Goal: Complete application form

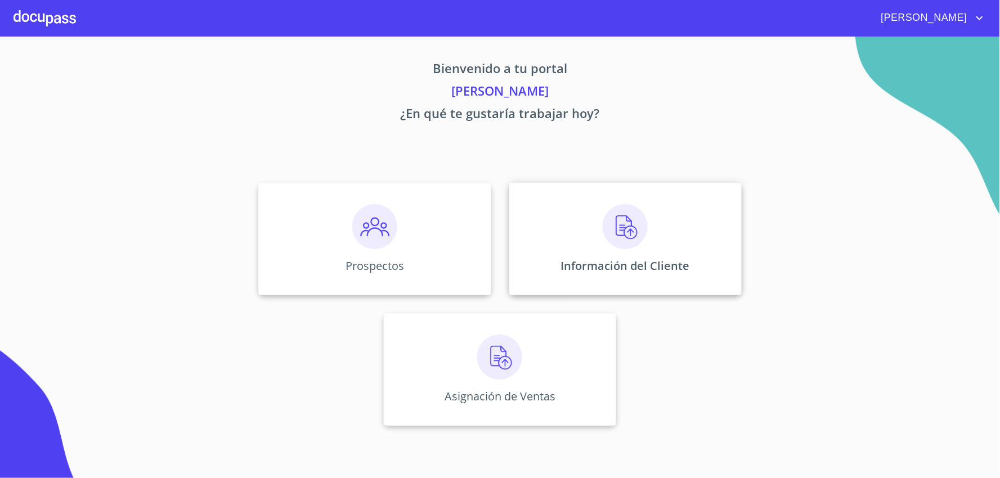
click at [635, 229] on img at bounding box center [625, 226] width 45 height 45
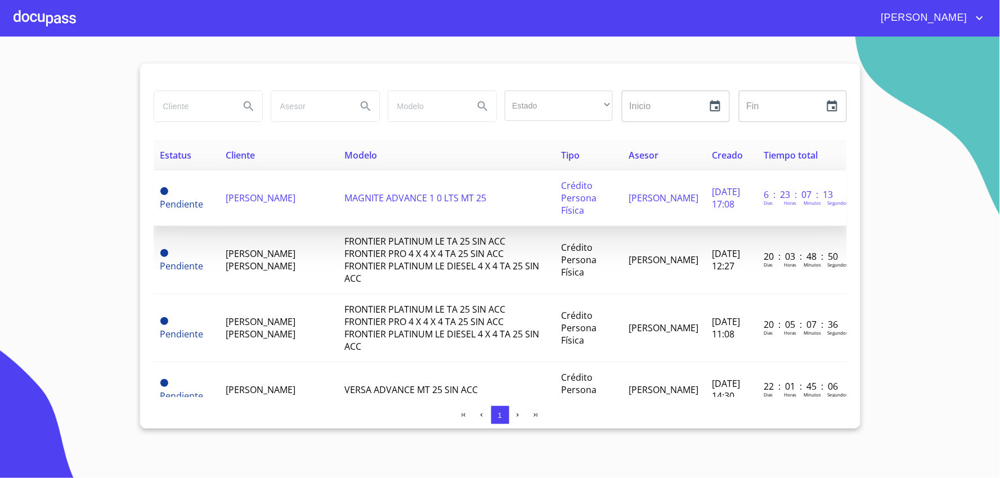
click at [258, 198] on span "ANAYELY CORNEJO RODRIGUEZ" at bounding box center [261, 198] width 70 height 12
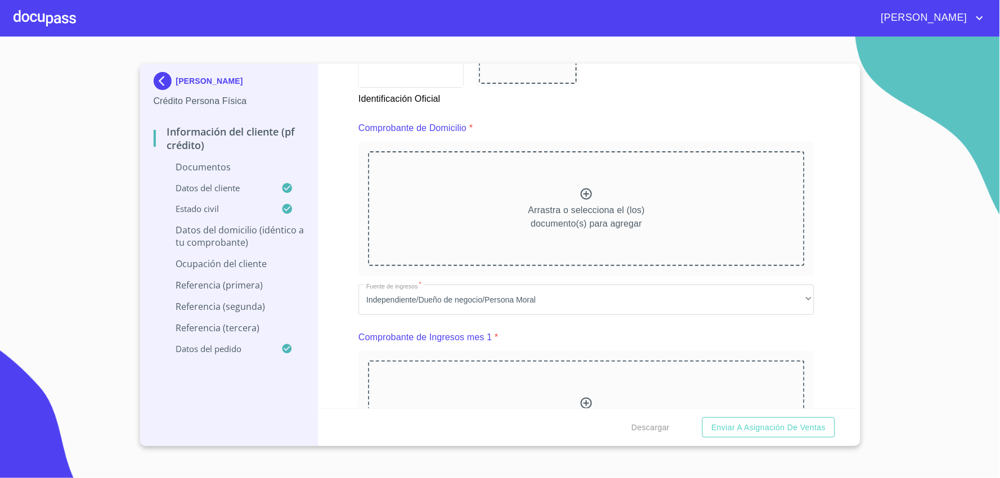
scroll to position [500, 0]
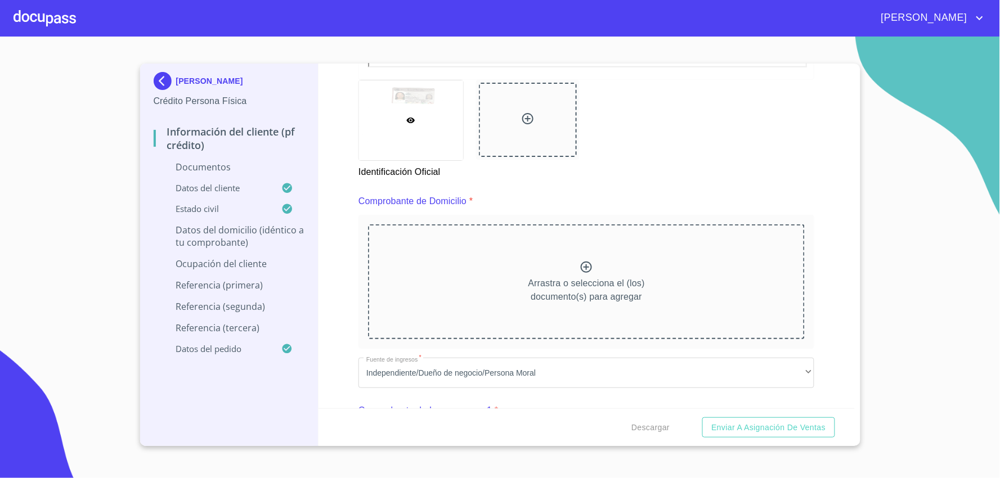
click at [581, 265] on icon at bounding box center [586, 267] width 11 height 11
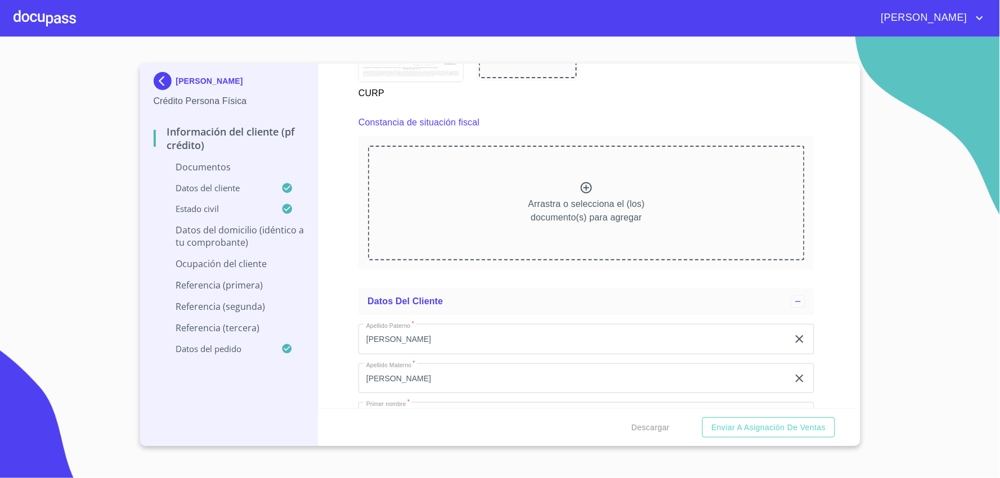
scroll to position [2126, 0]
click at [585, 180] on icon at bounding box center [587, 184] width 14 height 14
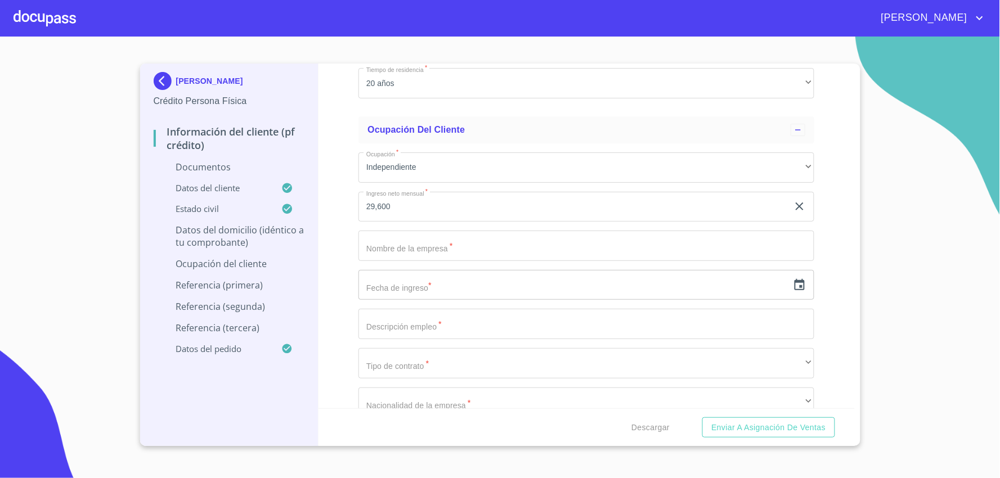
scroll to position [3752, 0]
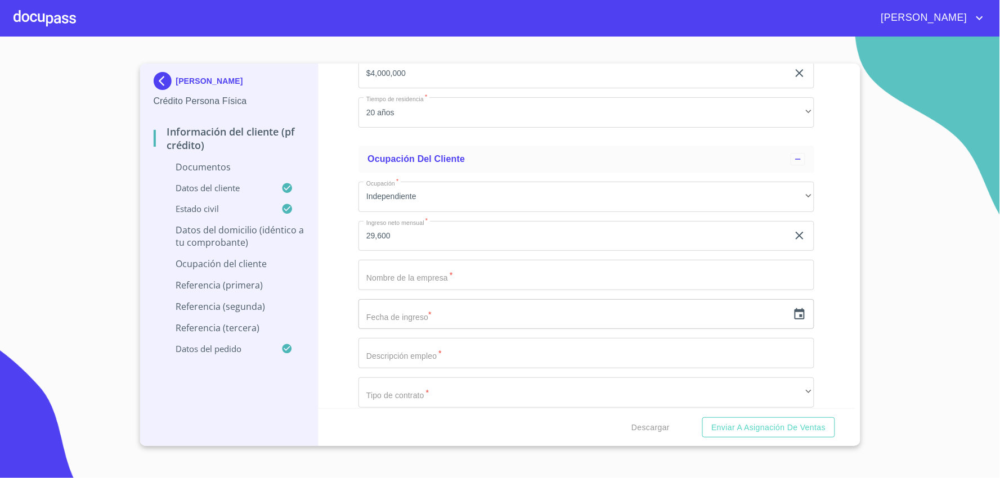
click at [662, 268] on input "Documento de identificación   *" at bounding box center [587, 275] width 456 height 30
type input "5 años"
click at [659, 319] on input "text" at bounding box center [574, 314] width 430 height 30
click at [794, 308] on icon "button" at bounding box center [800, 315] width 14 height 14
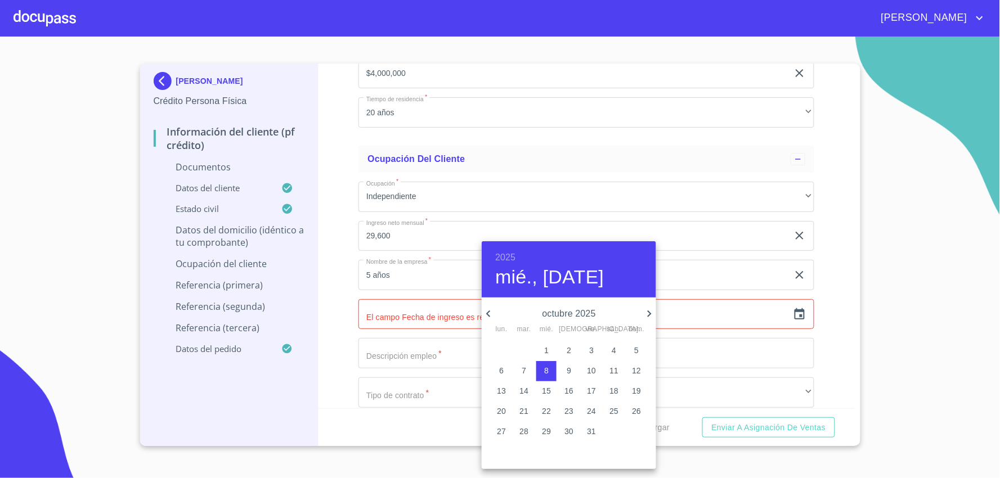
click at [491, 311] on icon "button" at bounding box center [489, 314] width 14 height 14
click at [562, 316] on p "septiembre 2025" at bounding box center [568, 314] width 147 height 14
click at [595, 316] on p "septiembre 2025" at bounding box center [568, 314] width 147 height 14
click at [487, 312] on icon "button" at bounding box center [488, 314] width 4 height 7
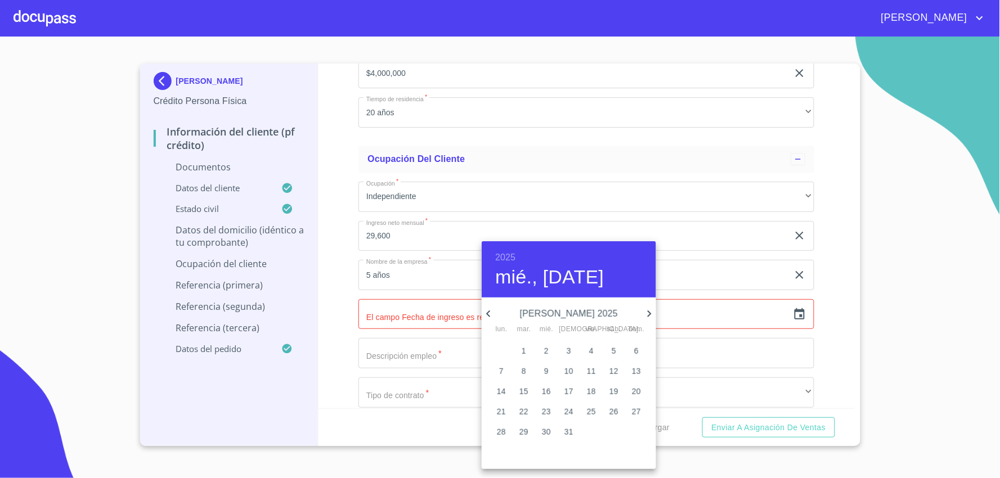
click at [487, 312] on icon "button" at bounding box center [488, 314] width 4 height 7
click at [504, 254] on h6 "2025" at bounding box center [505, 258] width 20 height 16
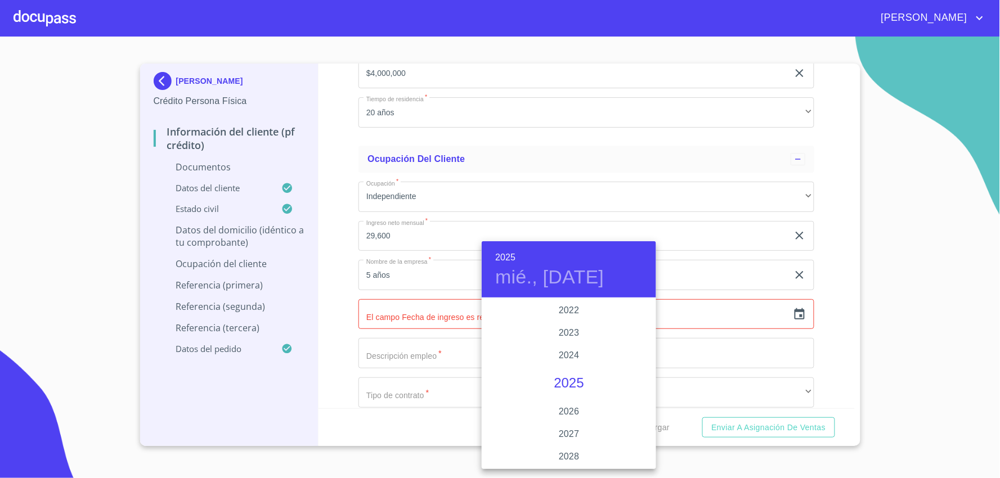
scroll to position [2121, 0]
click at [570, 330] on div "2020" at bounding box center [569, 328] width 174 height 23
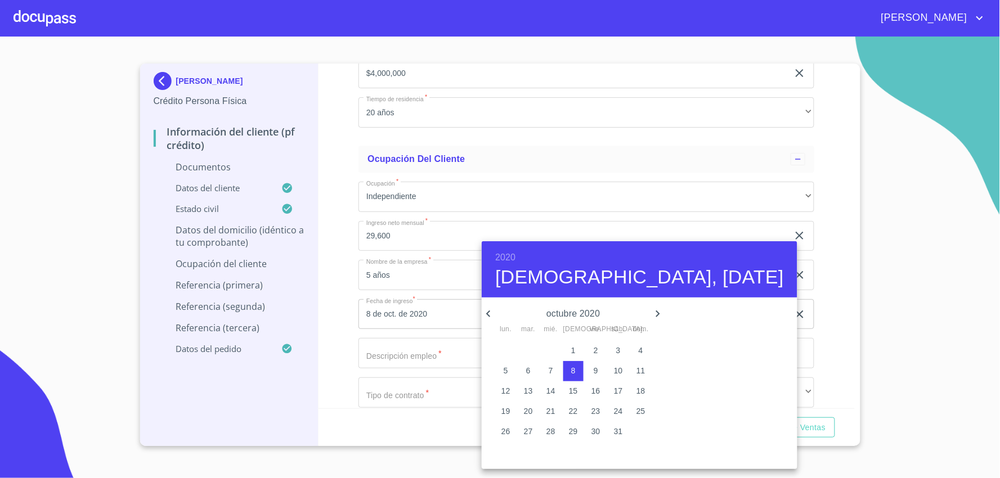
click at [545, 277] on h4 "jue., oct. 8" at bounding box center [639, 278] width 289 height 24
click at [487, 315] on icon "button" at bounding box center [489, 314] width 14 height 14
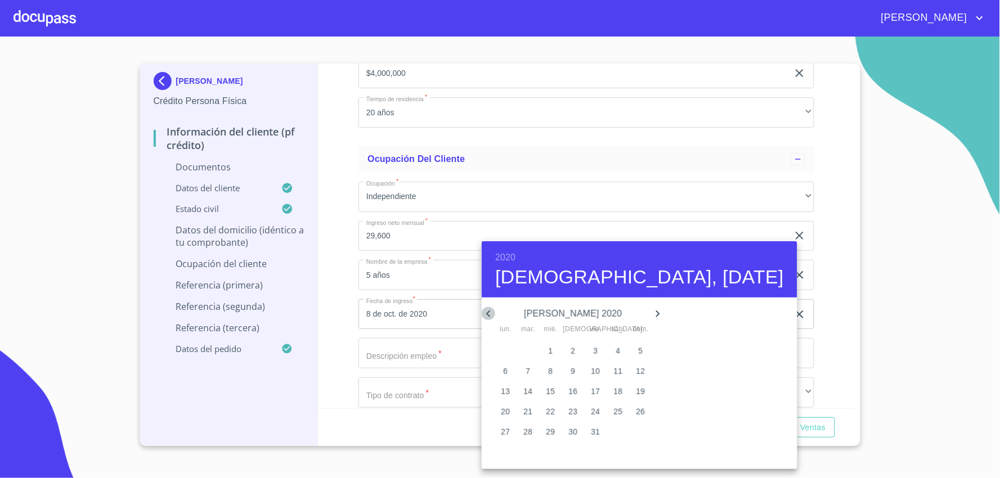
click at [487, 315] on icon "button" at bounding box center [489, 314] width 14 height 14
click at [488, 315] on icon "button" at bounding box center [489, 314] width 14 height 14
click at [488, 315] on icon "button" at bounding box center [488, 314] width 4 height 7
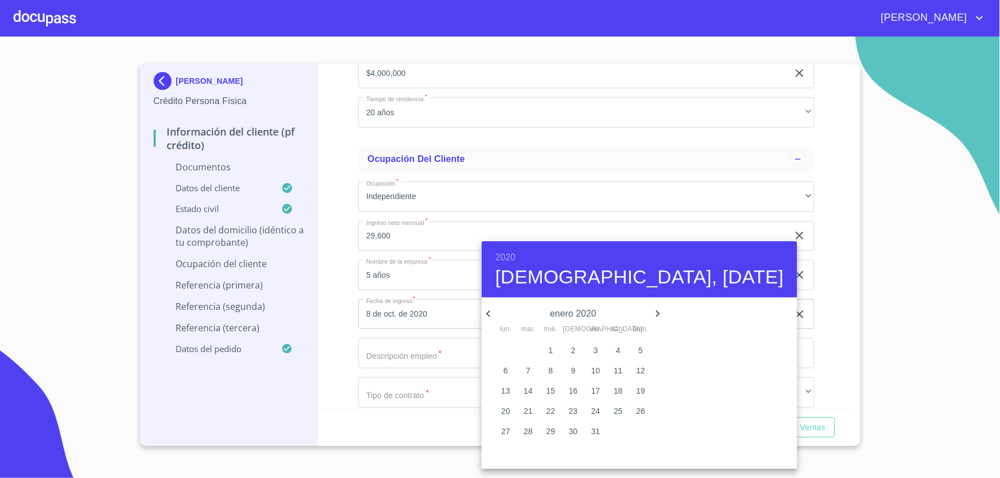
click at [488, 315] on icon "button" at bounding box center [488, 314] width 4 height 7
click at [651, 312] on icon "button" at bounding box center [658, 314] width 14 height 14
click at [616, 345] on p "4" at bounding box center [618, 350] width 5 height 11
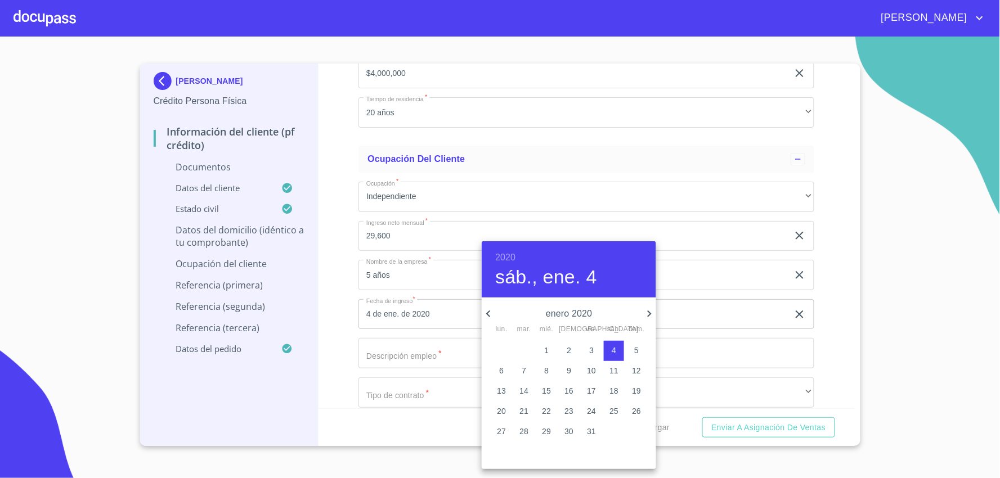
click at [571, 345] on p "2" at bounding box center [569, 350] width 5 height 11
type input "2 de ene. de 2020"
click at [755, 327] on div at bounding box center [500, 239] width 1000 height 478
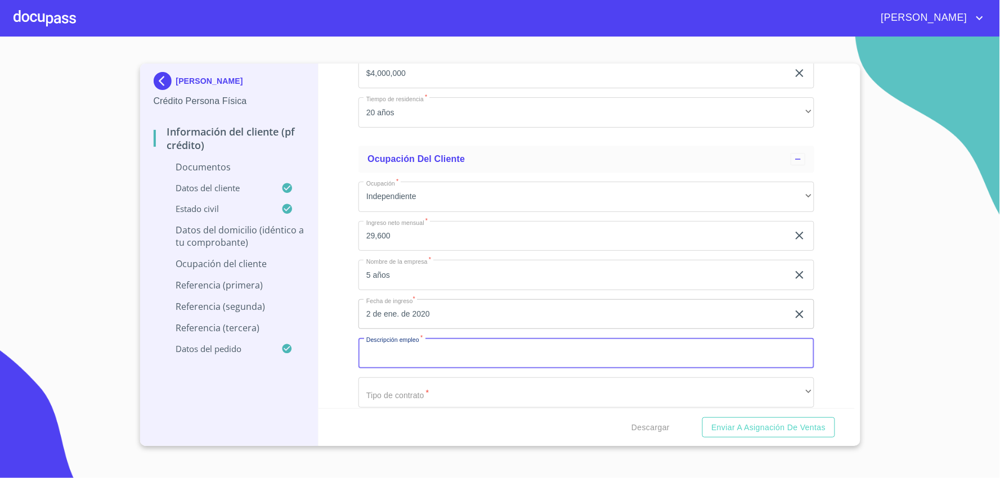
click at [729, 356] on input "Documento de identificación   *" at bounding box center [587, 353] width 456 height 30
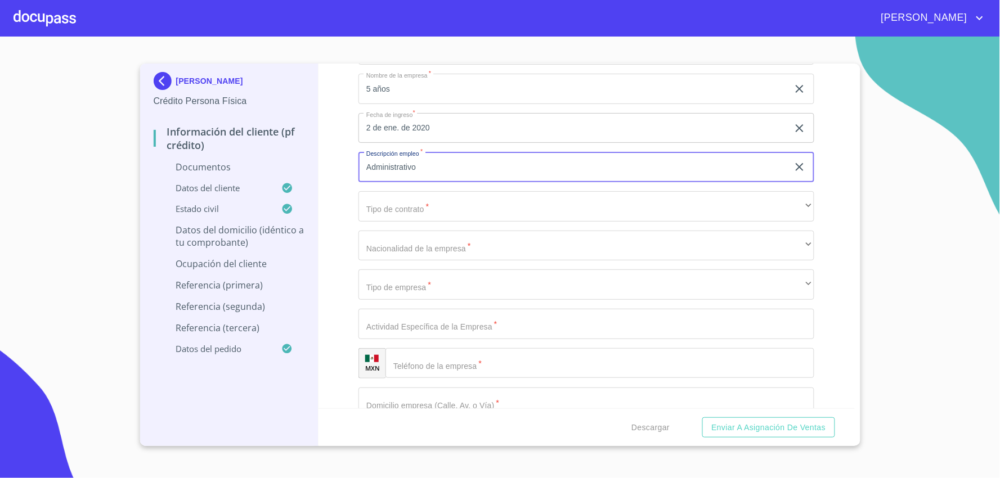
scroll to position [3940, 0]
type input "Administrativo"
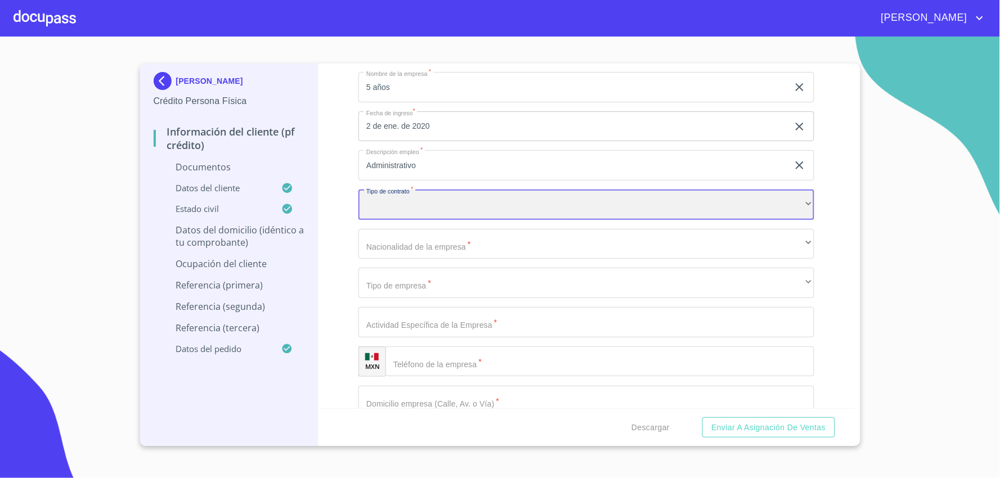
click at [796, 203] on div "​" at bounding box center [587, 205] width 456 height 30
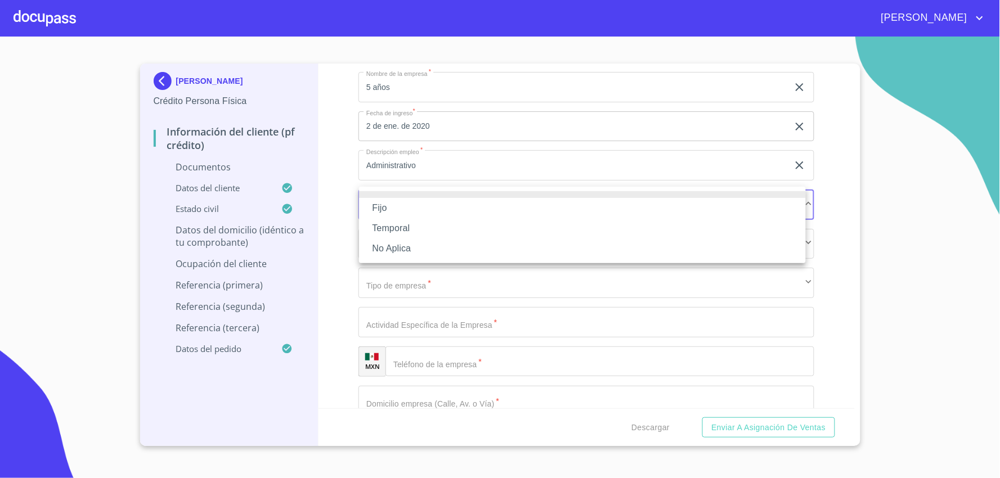
click at [681, 217] on li "Fijo" at bounding box center [582, 208] width 447 height 20
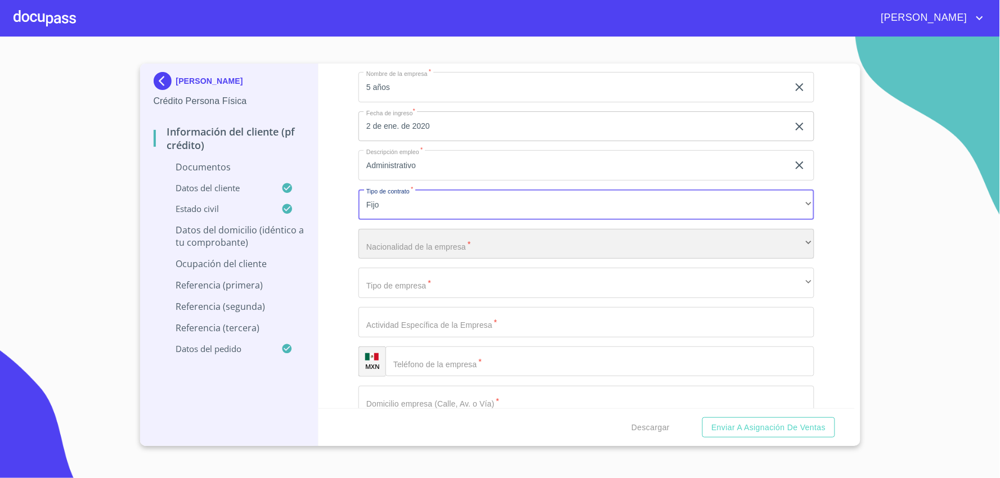
click at [744, 240] on div "​" at bounding box center [587, 244] width 456 height 30
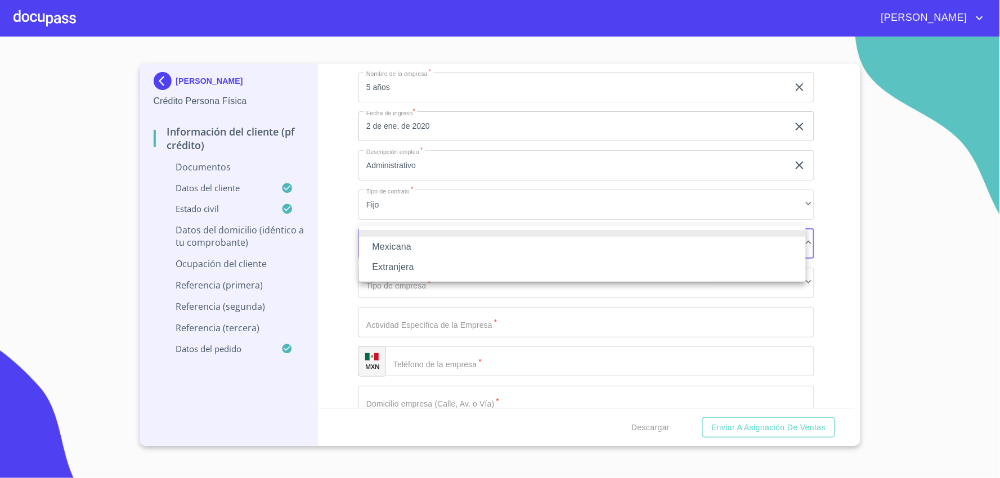
click at [713, 251] on li "Mexicana" at bounding box center [582, 247] width 447 height 20
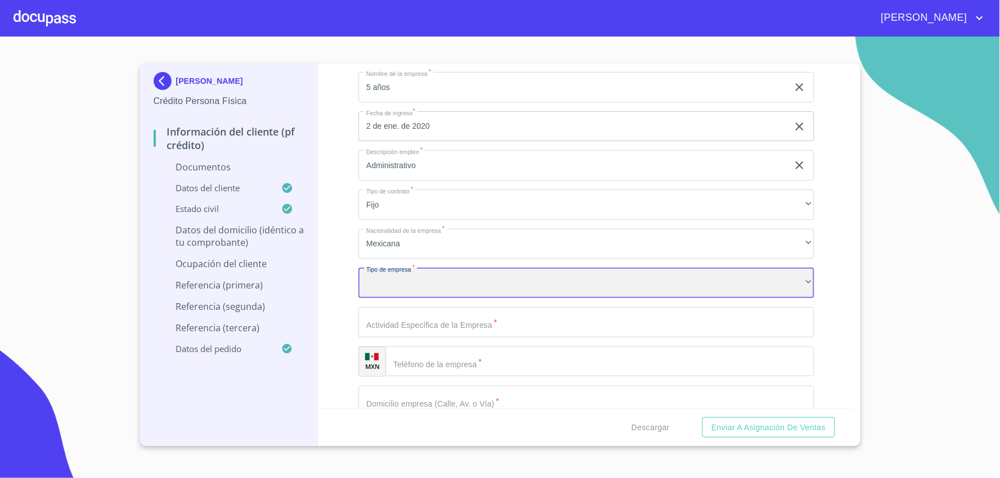
click at [604, 284] on div "​" at bounding box center [587, 283] width 456 height 30
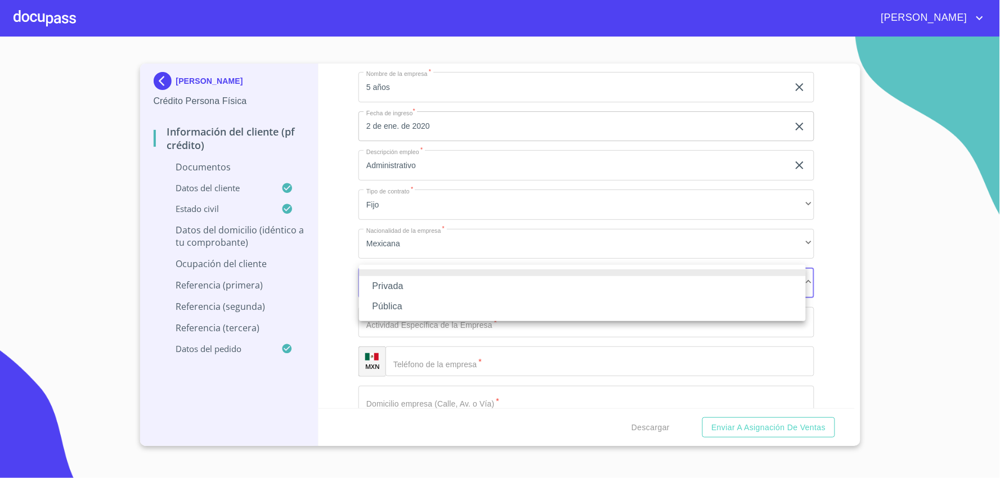
click at [601, 285] on li "Privada" at bounding box center [582, 286] width 447 height 20
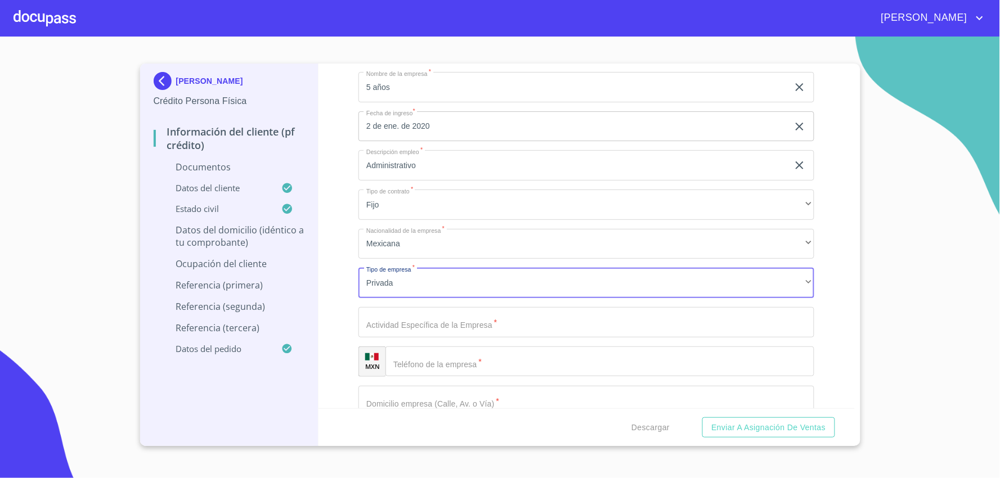
click at [562, 325] on input "Documento de identificación   *" at bounding box center [587, 322] width 456 height 30
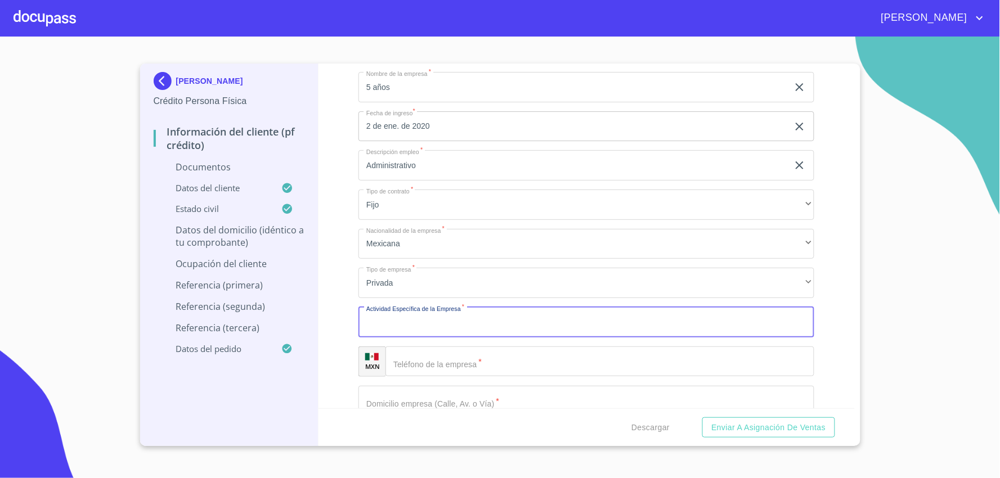
click at [562, 325] on input "Documento de identificación   *" at bounding box center [587, 322] width 456 height 30
type input "a"
type input "ADMINISTRATIVA REGULAR TRAMITES A EXTRANJEROS"
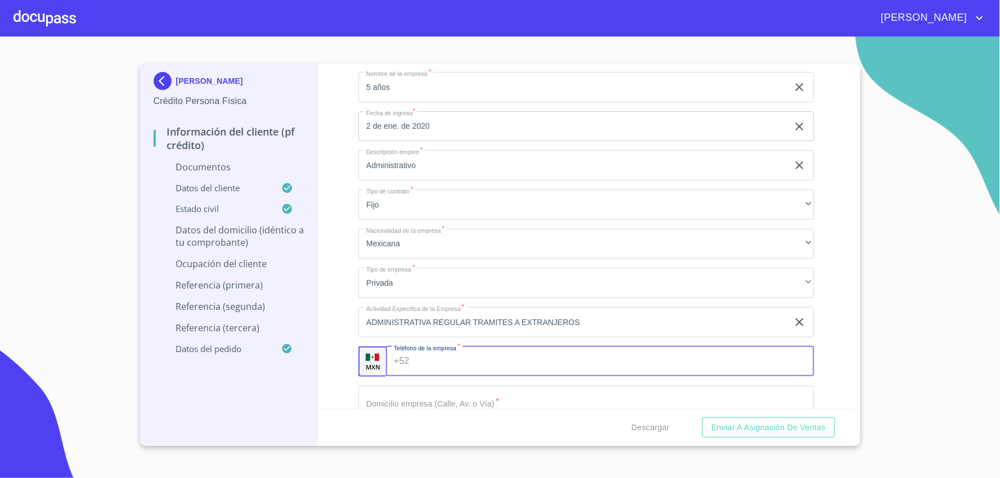
click at [428, 363] on input "Documento de identificación   *" at bounding box center [614, 362] width 401 height 30
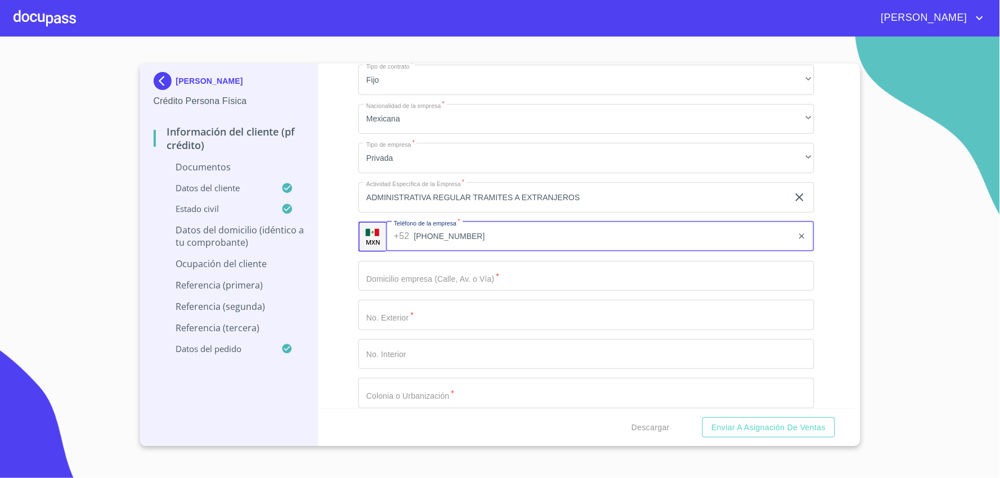
type input "(33)20858136"
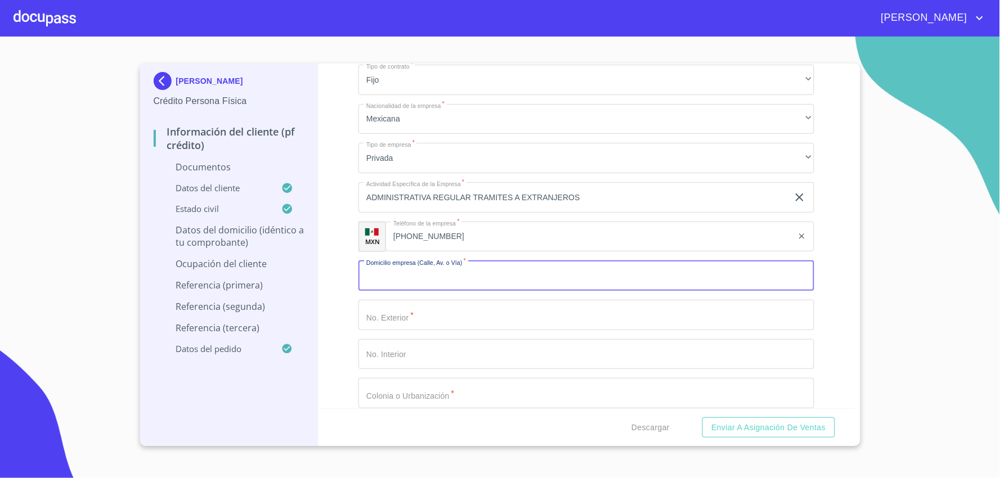
click at [512, 277] on input "Documento de identificación   *" at bounding box center [587, 276] width 456 height 30
click at [404, 284] on input "Documento de identificación   *" at bounding box center [587, 276] width 456 height 30
type input "PORFIRIO DIAZ"
type input "616A"
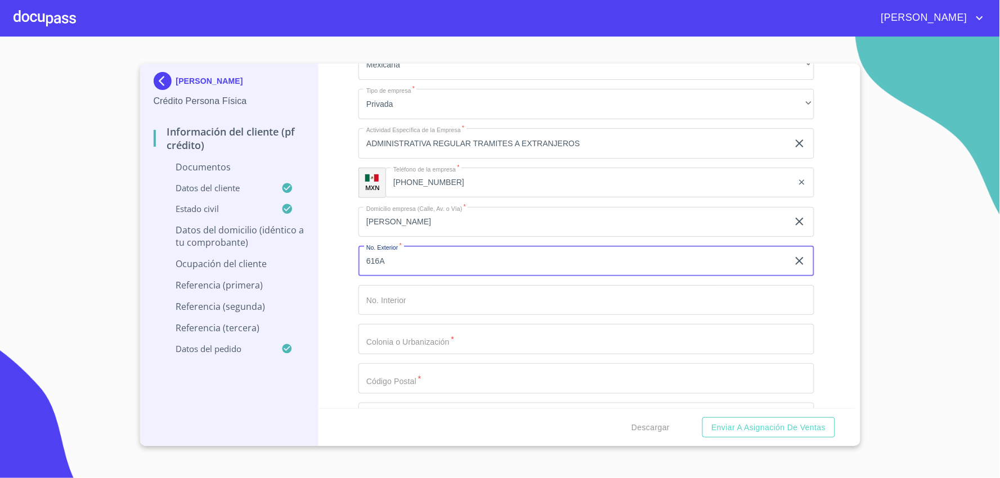
scroll to position [4190, 0]
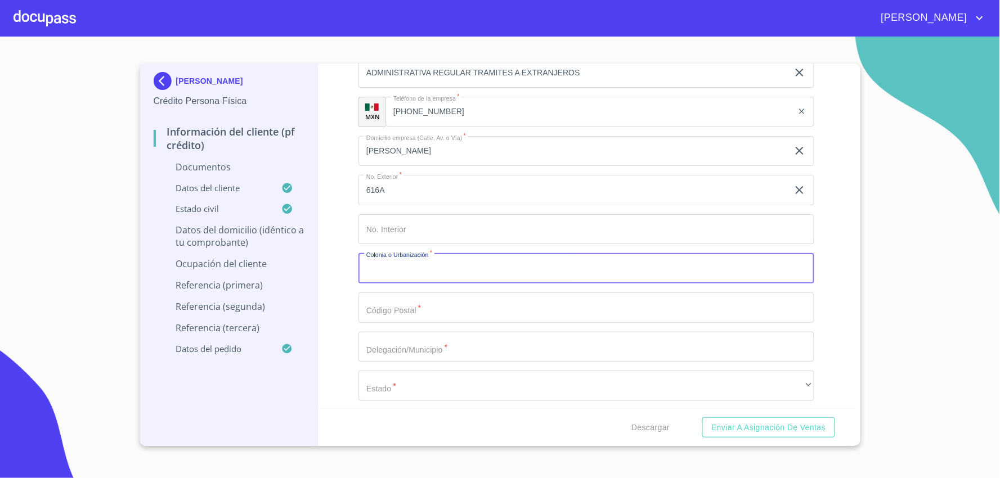
click at [424, 263] on input "Documento de identificación   *" at bounding box center [587, 268] width 456 height 30
type input "SAN JUAN COSALA"
click at [402, 307] on input "Documento de identificación   *" at bounding box center [587, 308] width 456 height 30
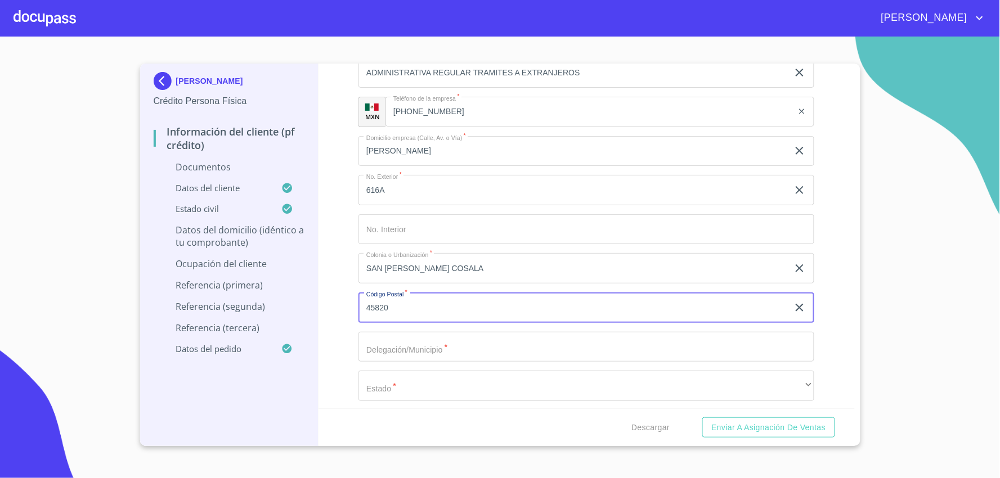
type input "45820"
click at [410, 347] on input "Documento de identificación   *" at bounding box center [587, 347] width 456 height 30
type input "JOCOTEPEC"
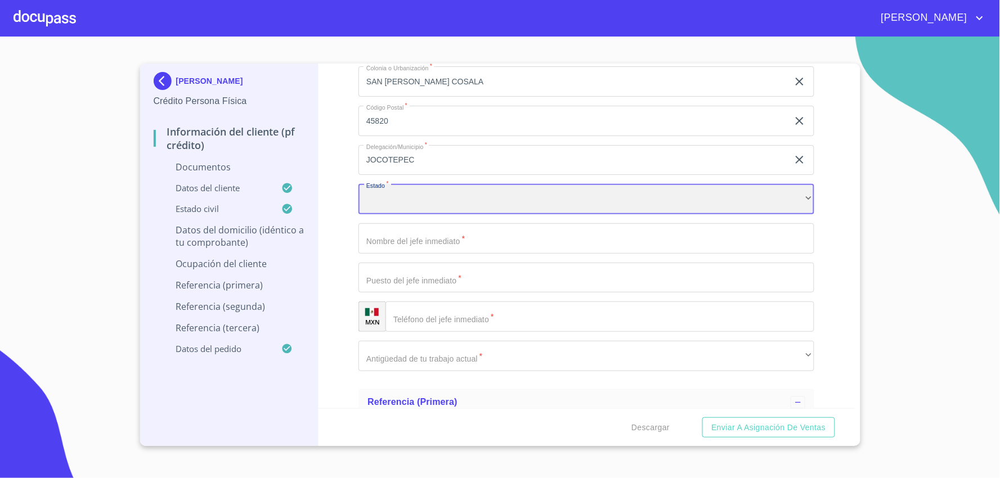
scroll to position [4377, 0]
click at [787, 187] on div "​" at bounding box center [587, 198] width 456 height 30
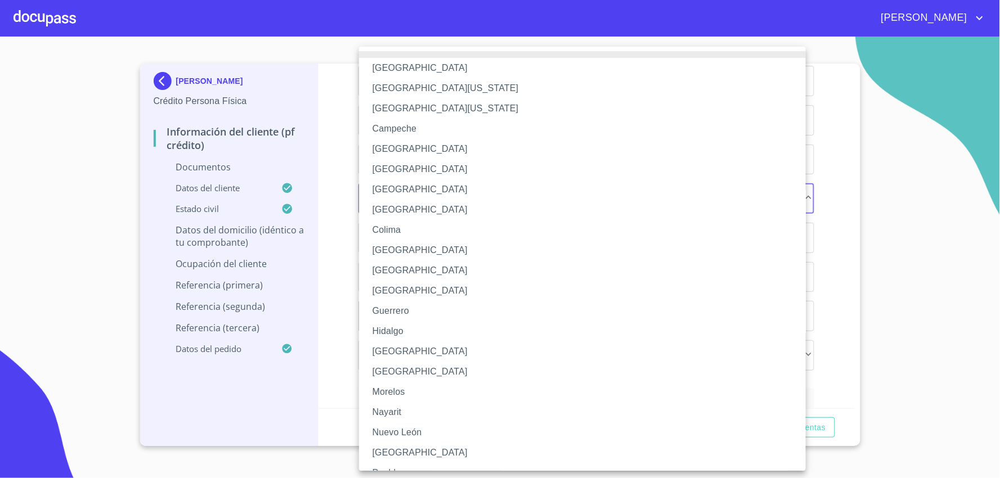
click at [527, 349] on li "Jalisco" at bounding box center [587, 352] width 456 height 20
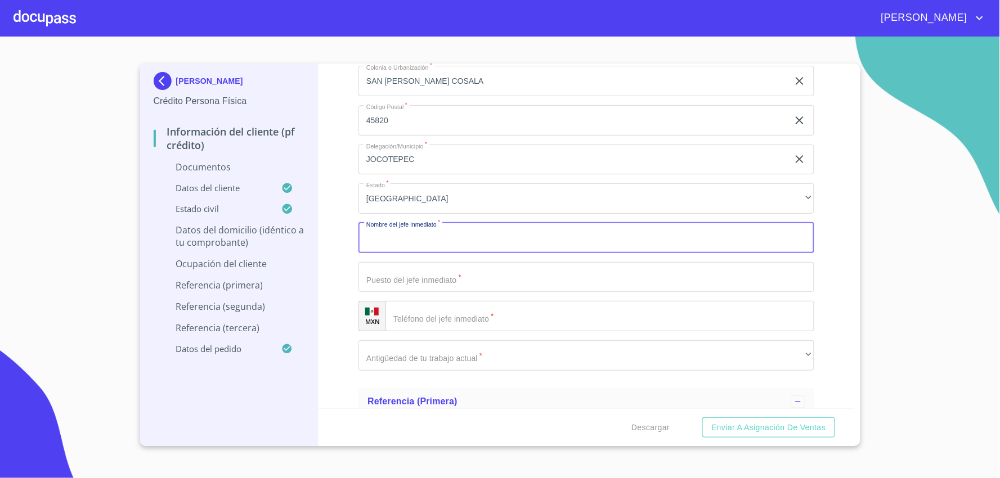
click at [536, 241] on input "Documento de identificación   *" at bounding box center [587, 238] width 456 height 30
type input "ANAYELY CORNEJO RODRIGUEZ"
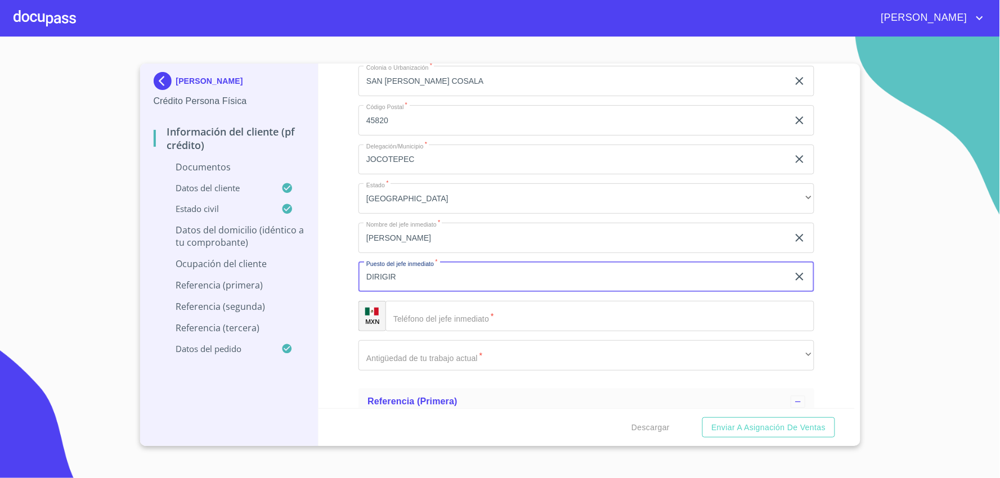
type input "DIRIGIR"
type input "(33)20858136"
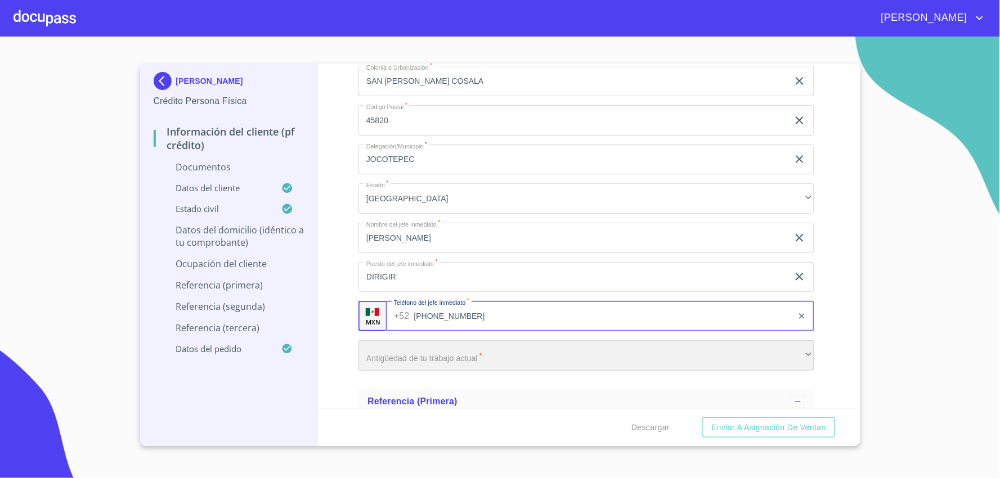
click at [439, 348] on div "​" at bounding box center [587, 356] width 456 height 30
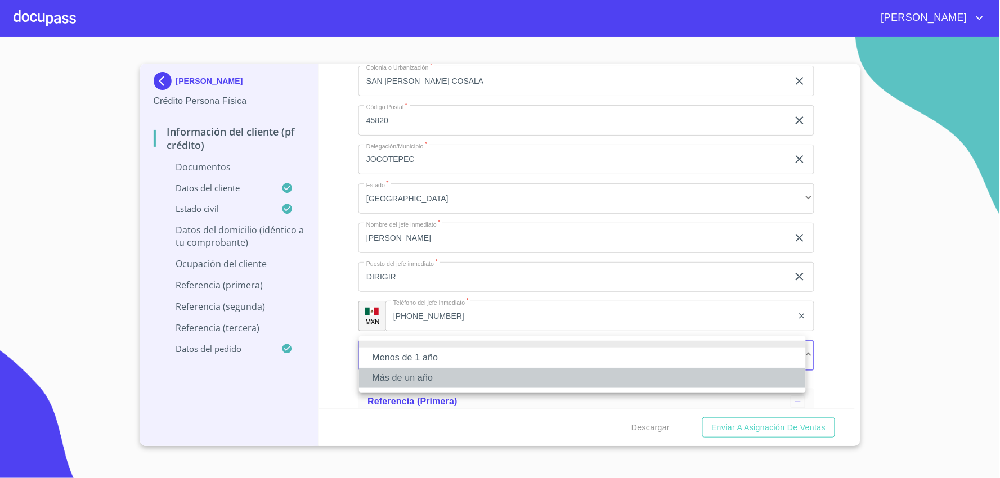
click at [458, 374] on li "Más de un año" at bounding box center [582, 378] width 447 height 20
